Goal: Use online tool/utility: Utilize a website feature to perform a specific function

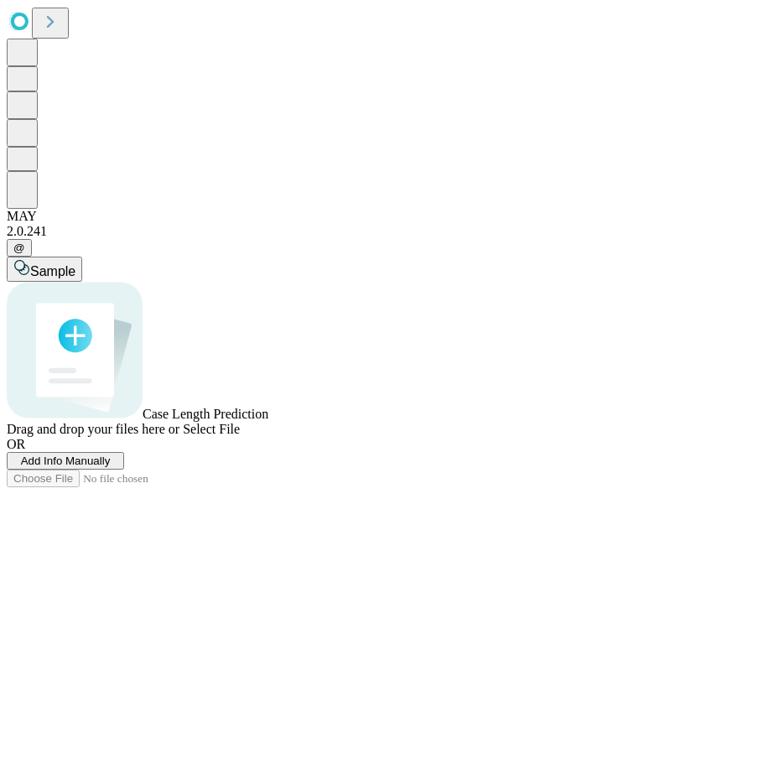
click at [111, 467] on span "Add Info Manually" at bounding box center [66, 460] width 90 height 13
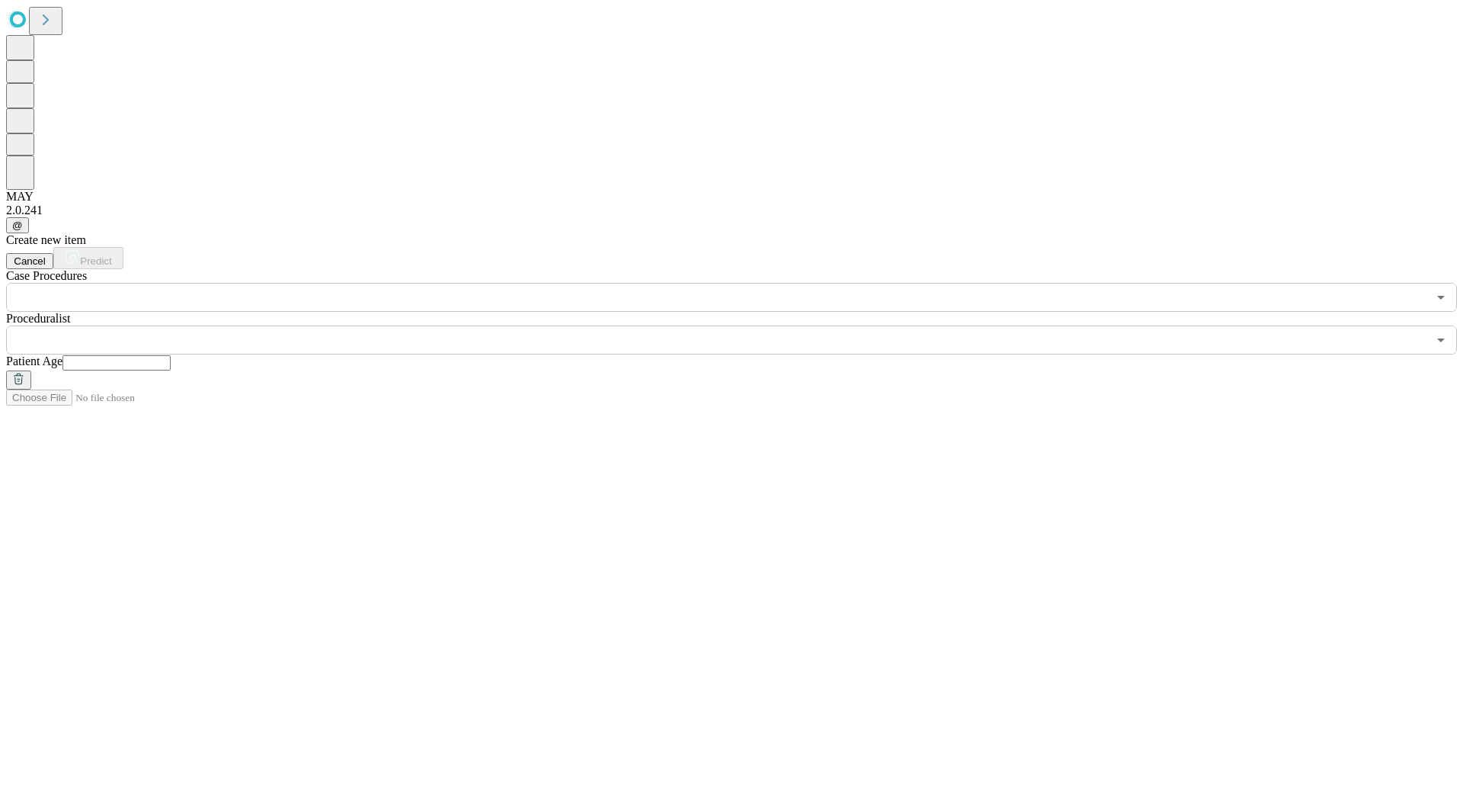
click at [247, 283] on input "text" at bounding box center [716, 297] width 1421 height 29
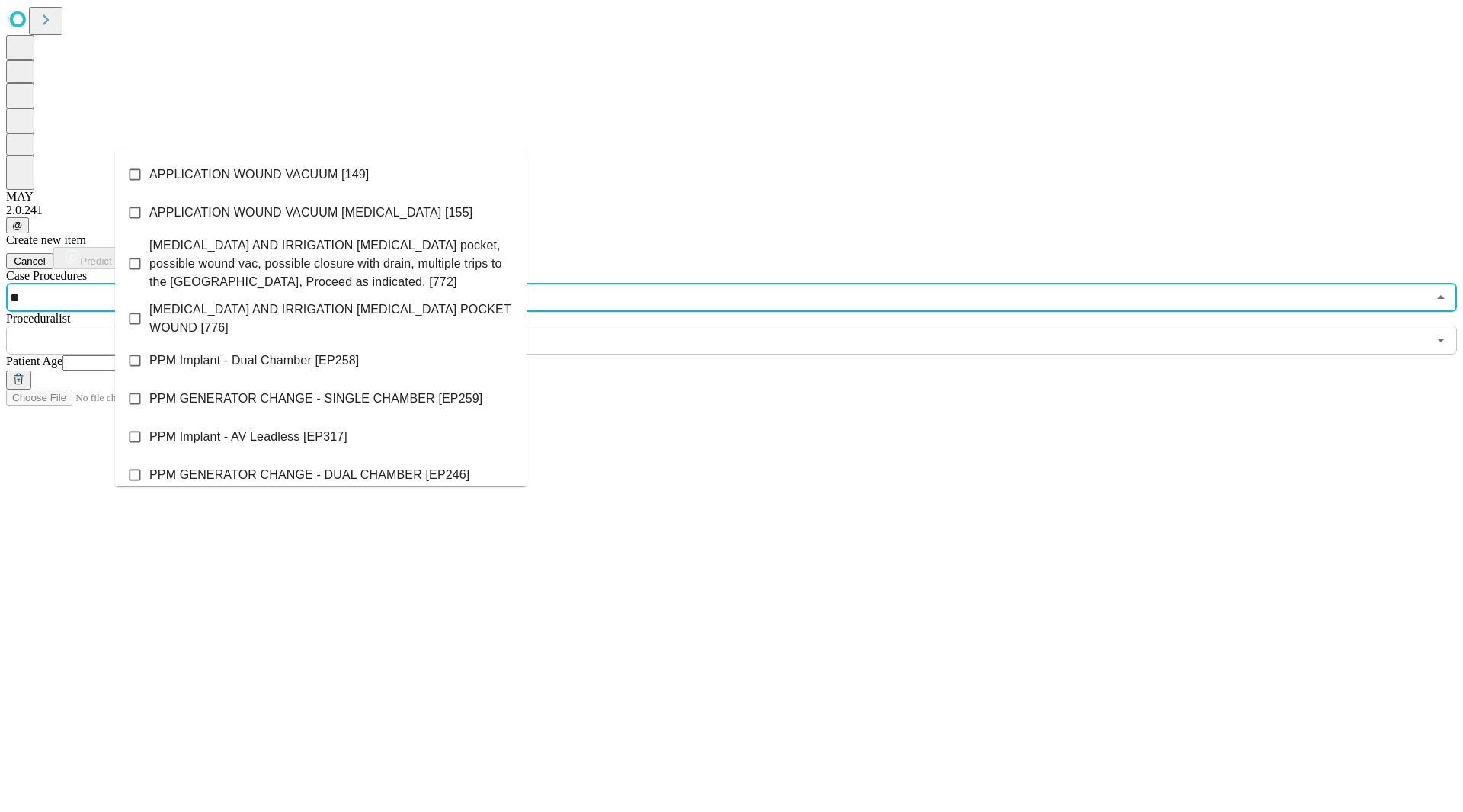
type input "***"
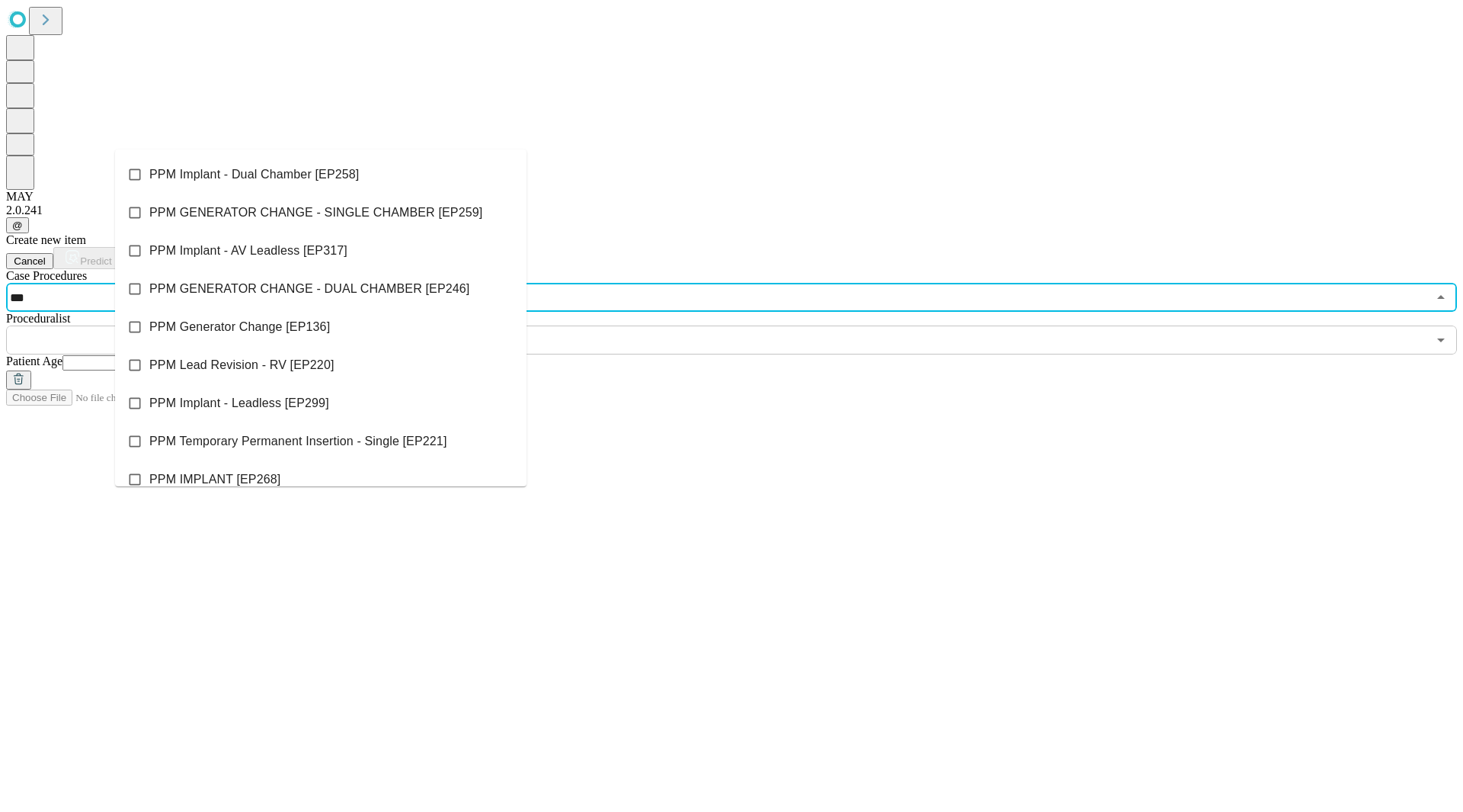
click at [179, 172] on span "PPM Implant - Dual Chamber [EP258]" at bounding box center [254, 175] width 209 height 18
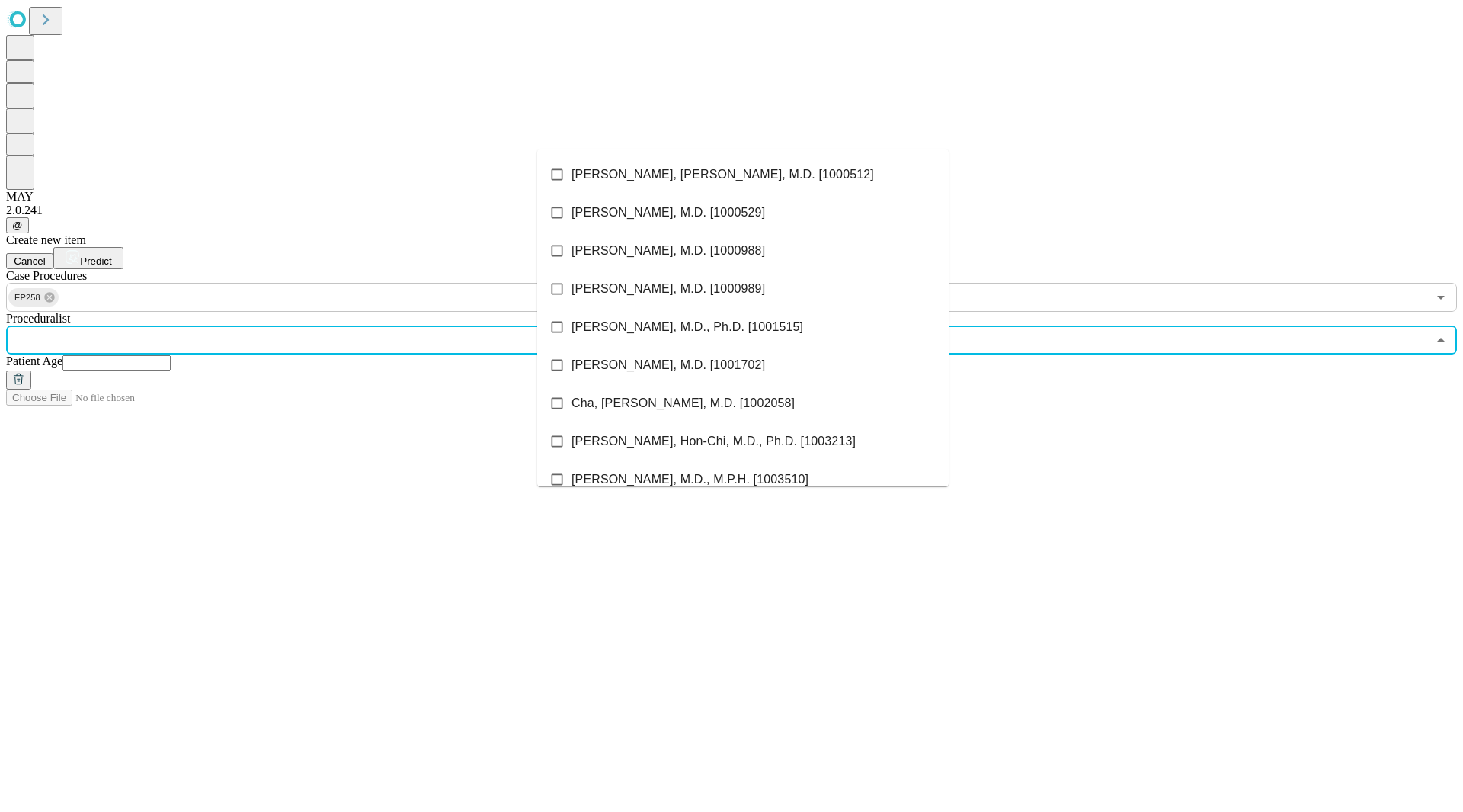
click at [620, 326] on input "text" at bounding box center [716, 340] width 1421 height 29
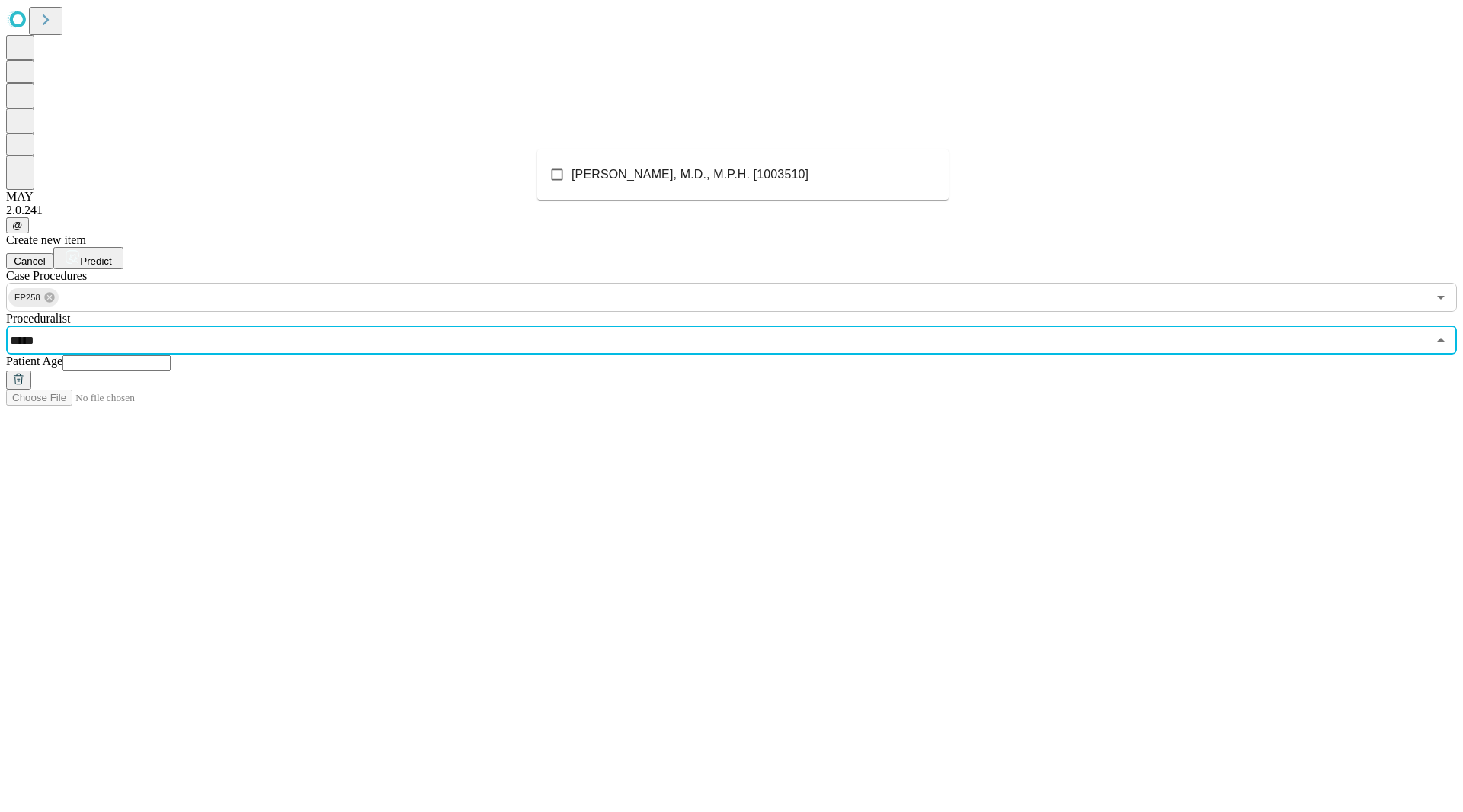
type input "******"
click at [651, 175] on span "[PERSON_NAME], M.D., M.P.H. [1003510]" at bounding box center [690, 175] width 237 height 18
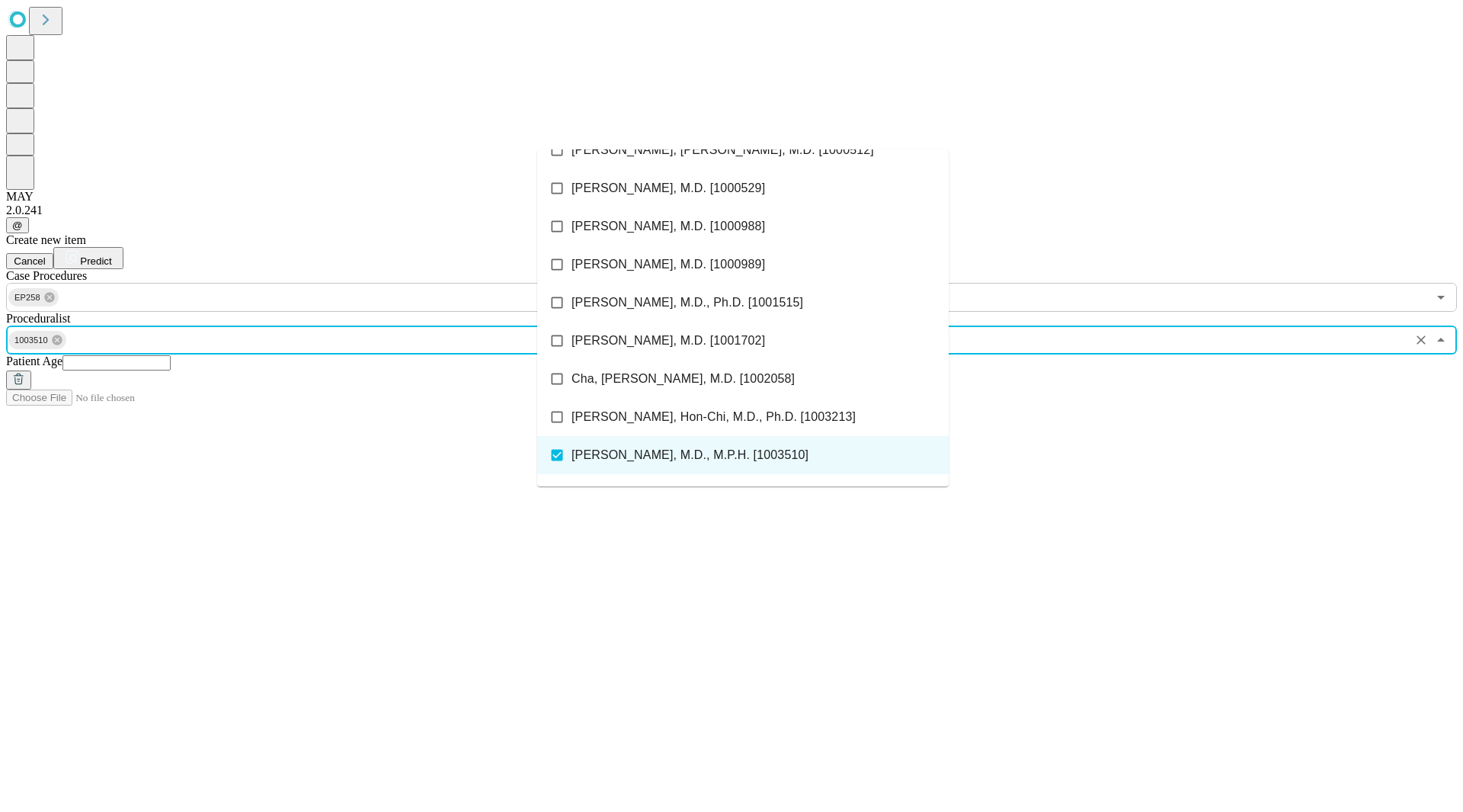
click at [171, 356] on input "text" at bounding box center [116, 363] width 108 height 15
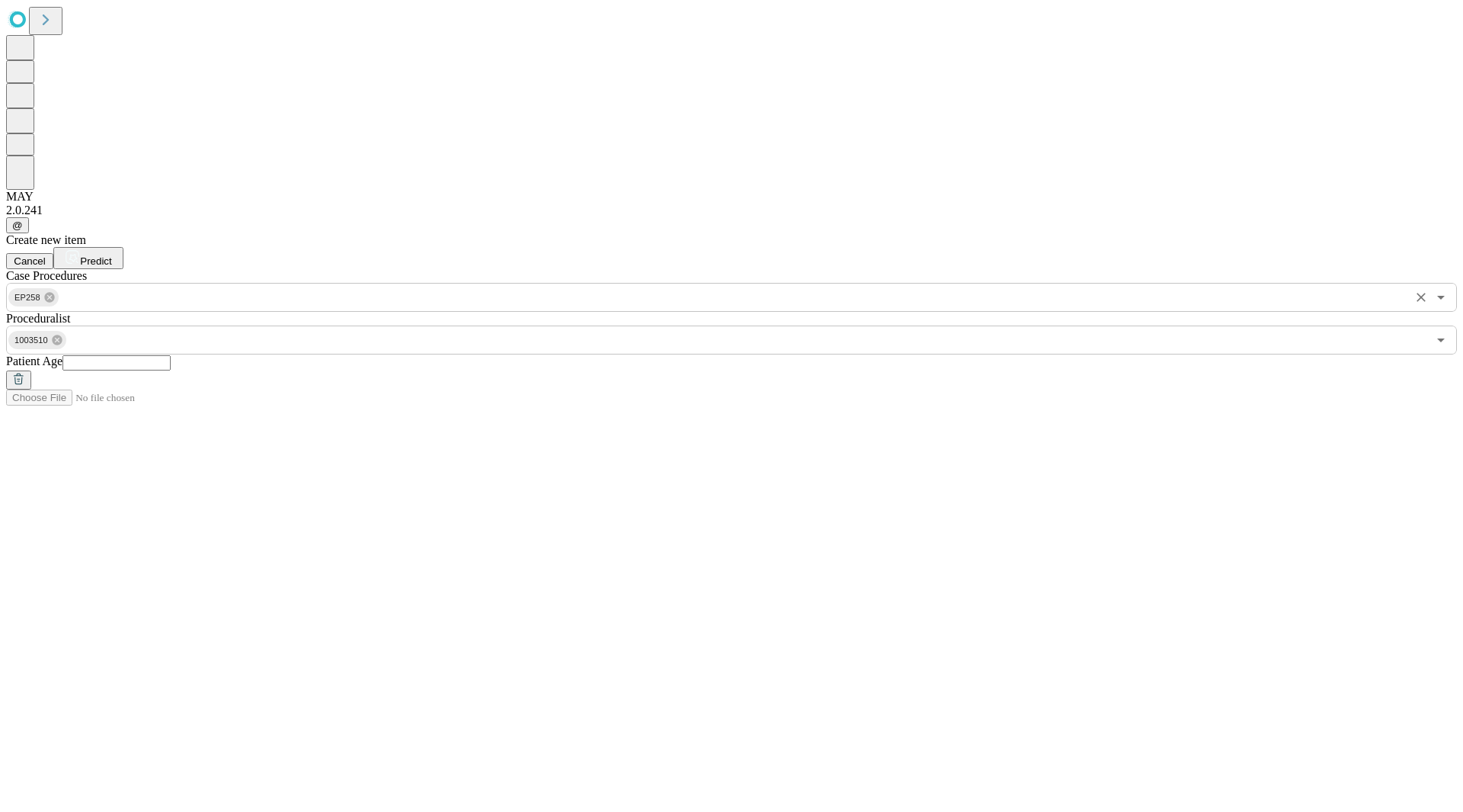
click at [236, 283] on input "text" at bounding box center [734, 297] width 1347 height 29
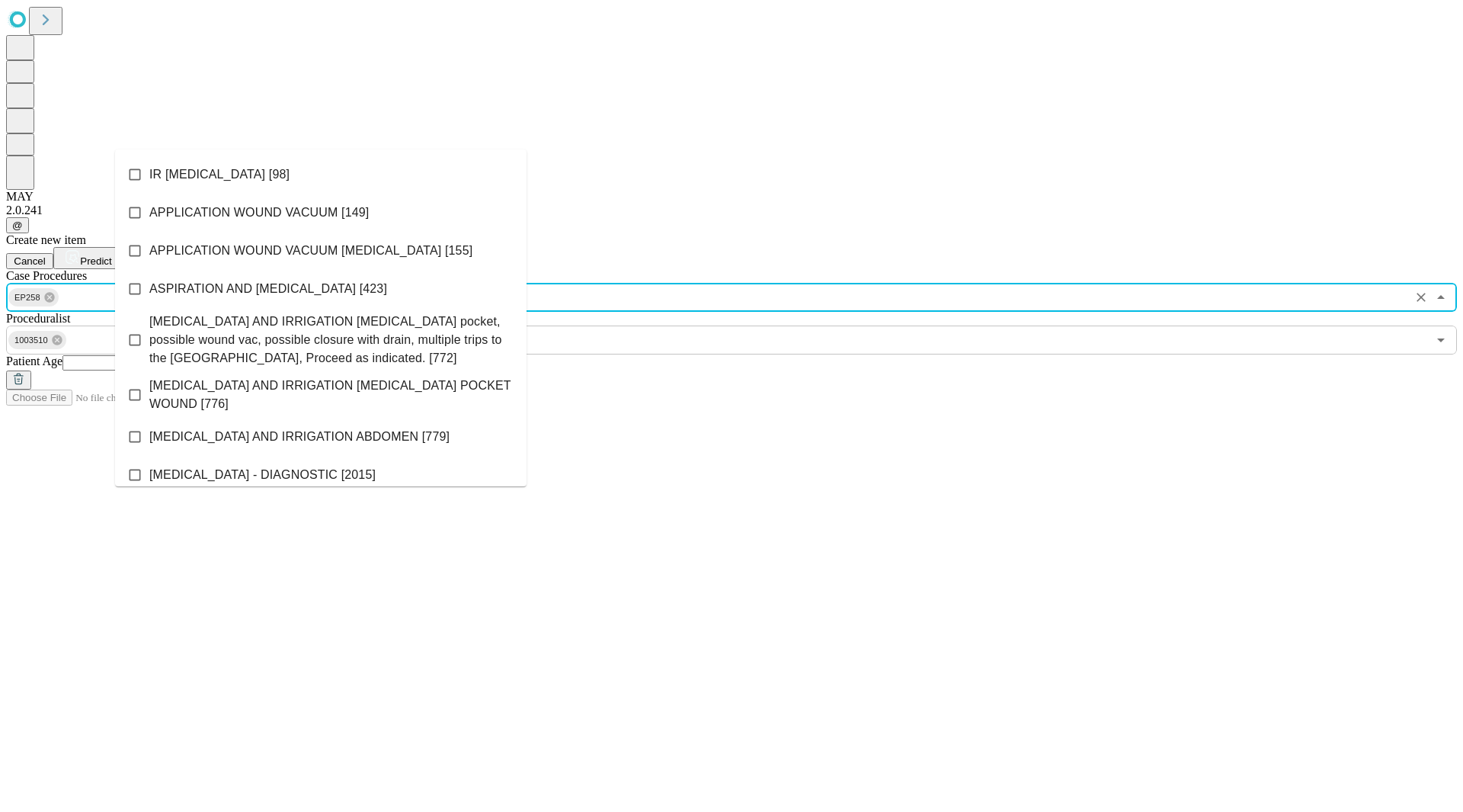
scroll to position [215, 0]
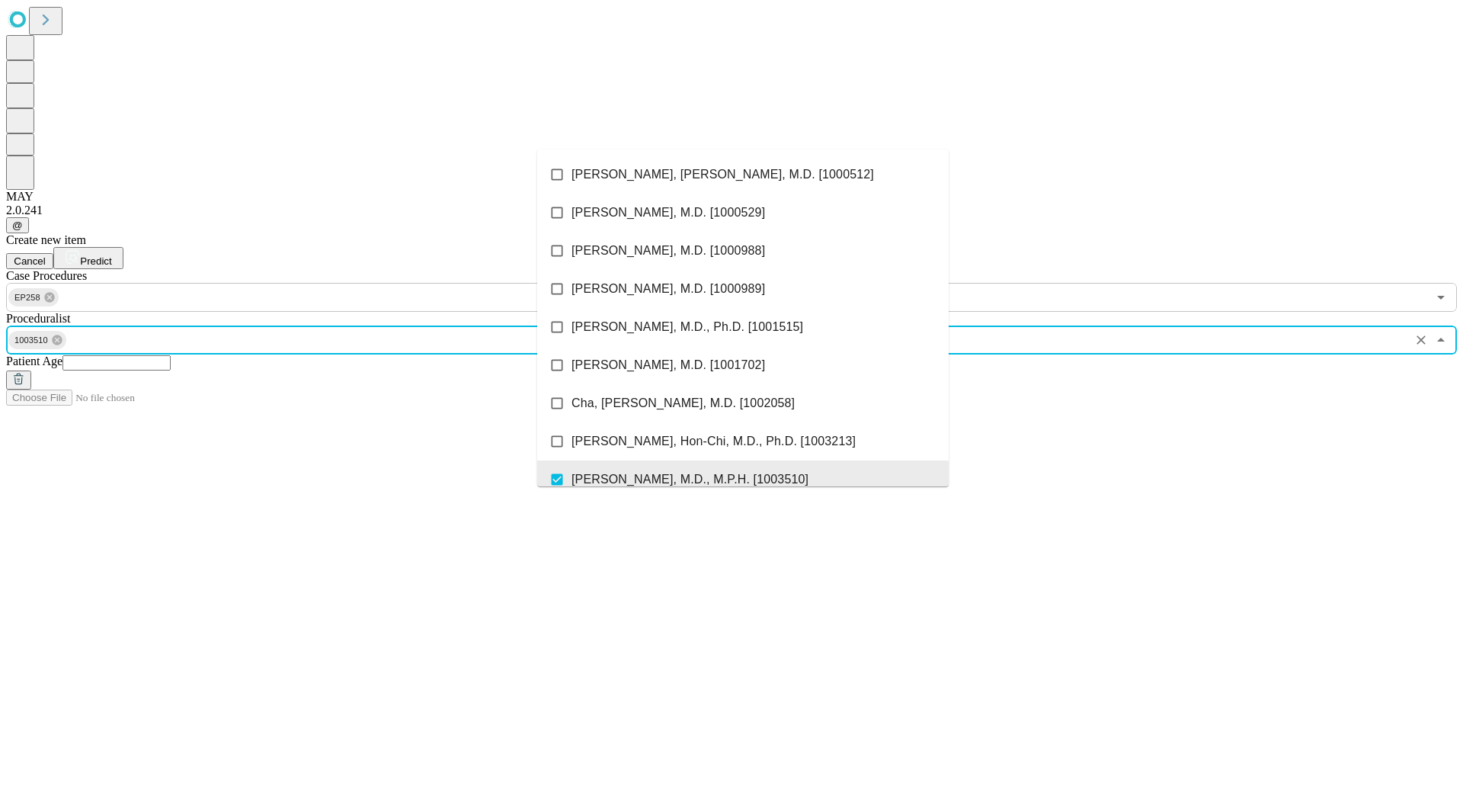
click at [705, 326] on input "text" at bounding box center [737, 340] width 1339 height 29
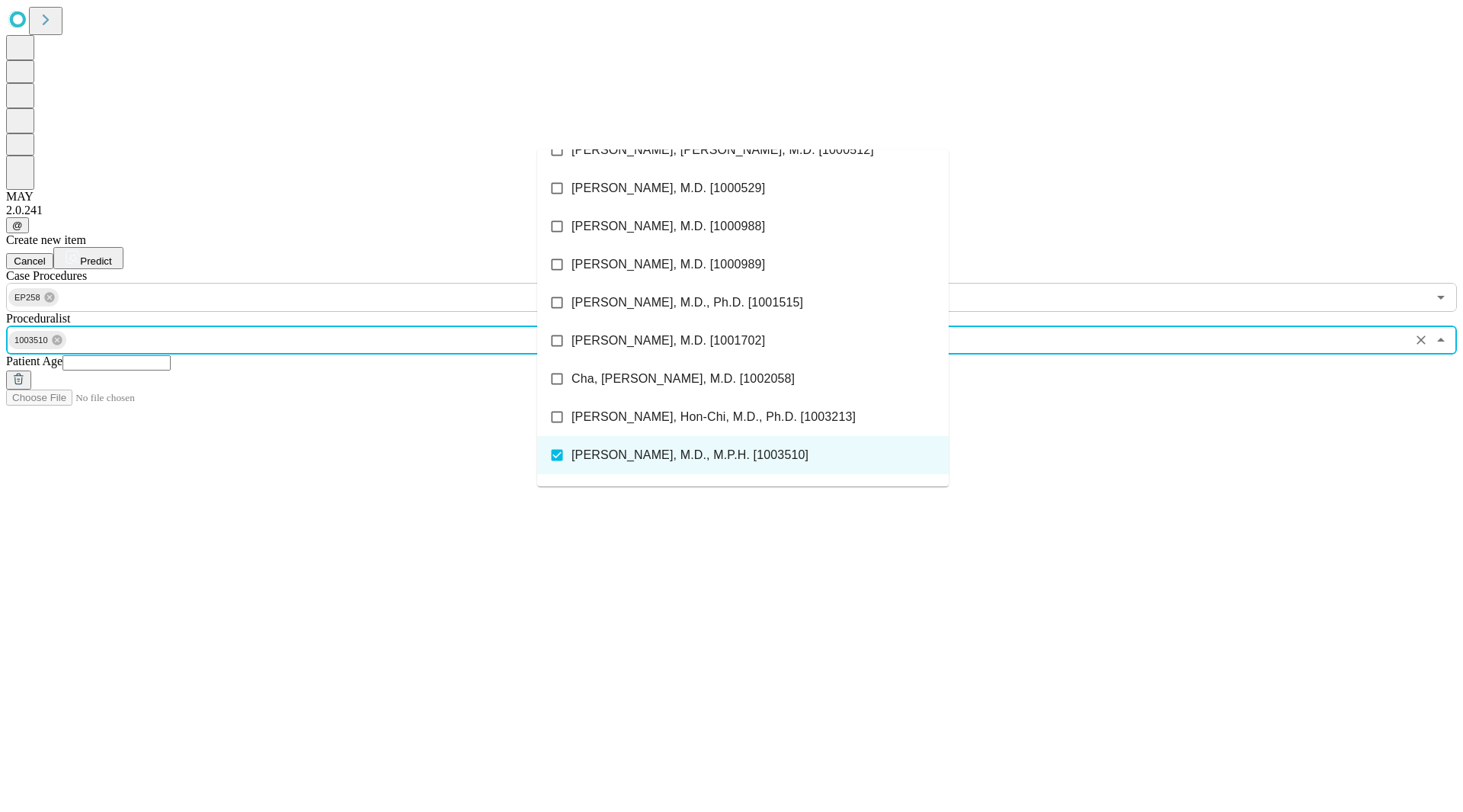
click at [171, 356] on input "text" at bounding box center [116, 363] width 108 height 15
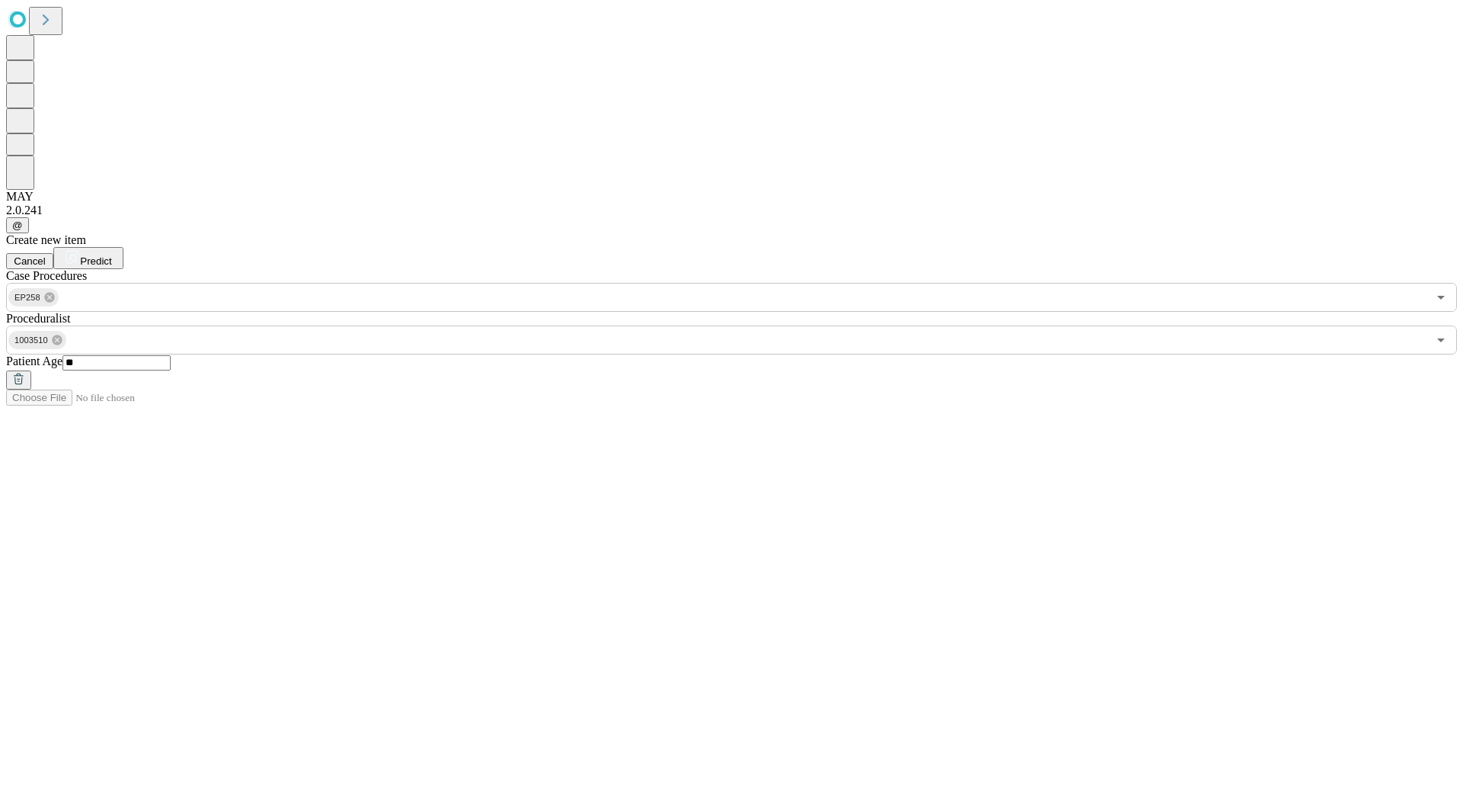
type input "**"
click at [111, 256] on span "Predict" at bounding box center [95, 261] width 31 height 12
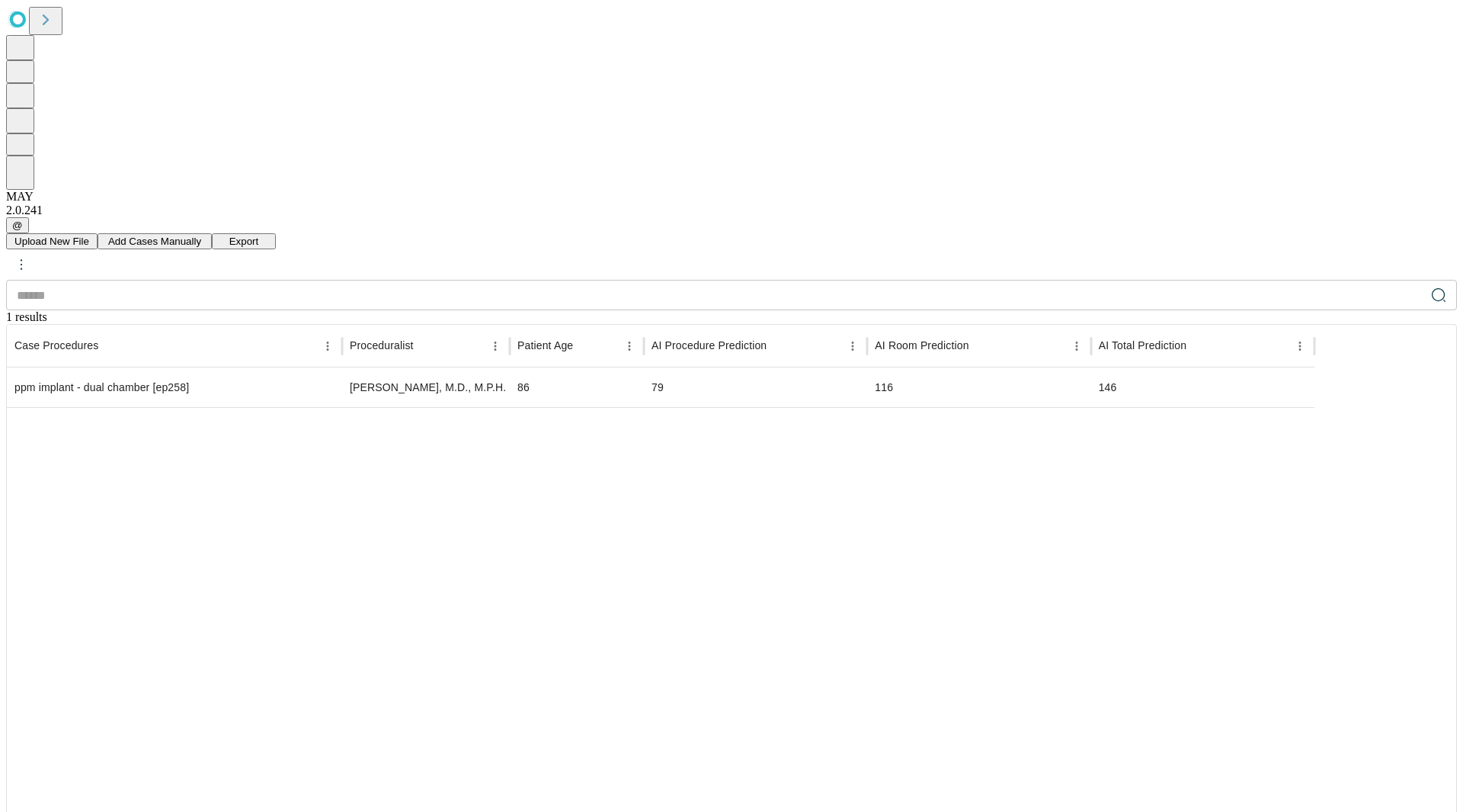
click at [155, 280] on input "text" at bounding box center [716, 296] width 1419 height 31
click at [212, 233] on button "Add Cases Manually" at bounding box center [155, 241] width 115 height 16
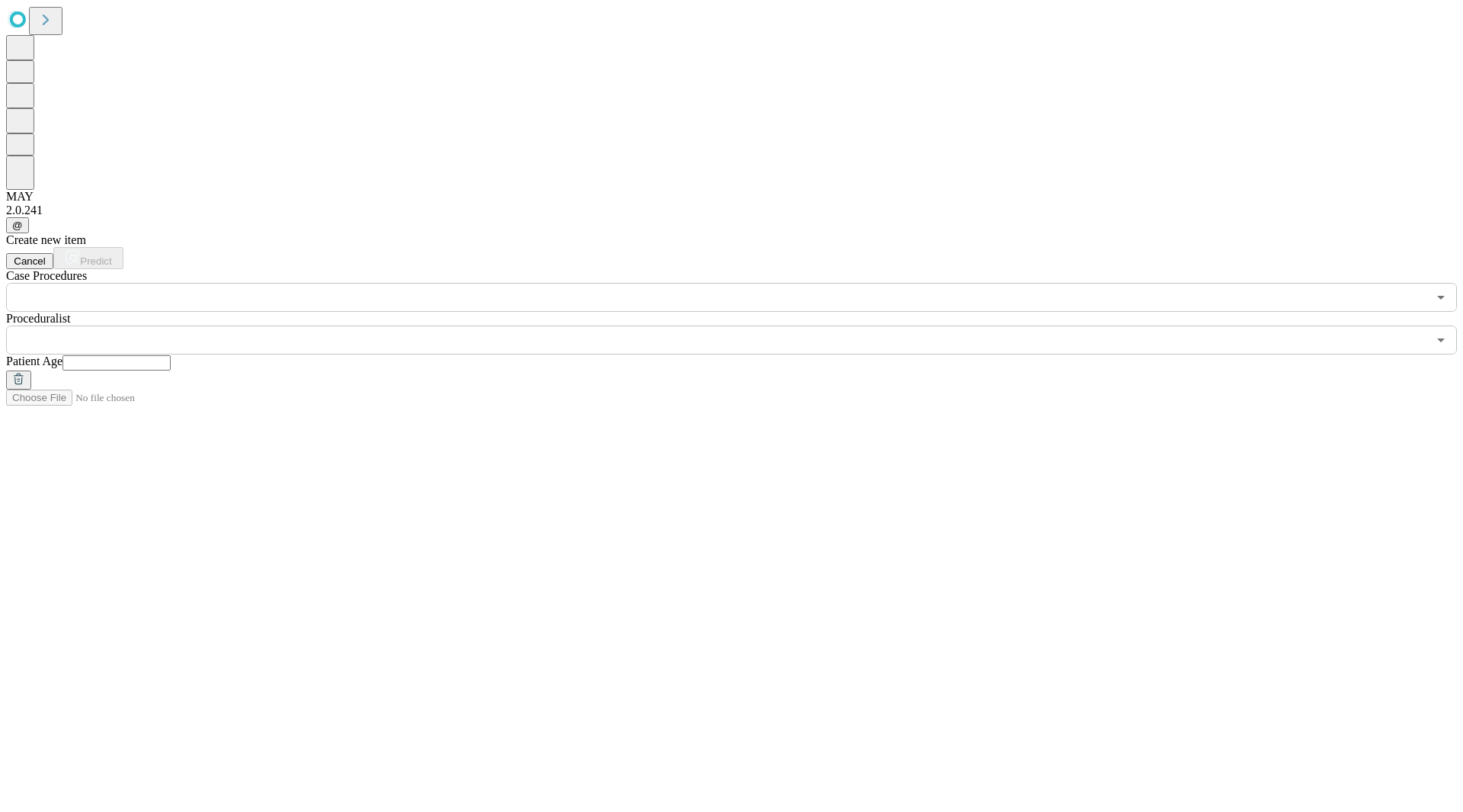
drag, startPoint x: 614, startPoint y: 356, endPoint x: 394, endPoint y: 574, distance: 309.7
click at [613, 357] on div "Create new item Cancel Predict Case Procedures ​ Proceduralist ​ Patient Age" at bounding box center [732, 311] width 1451 height 156
